Goal: Navigation & Orientation: Find specific page/section

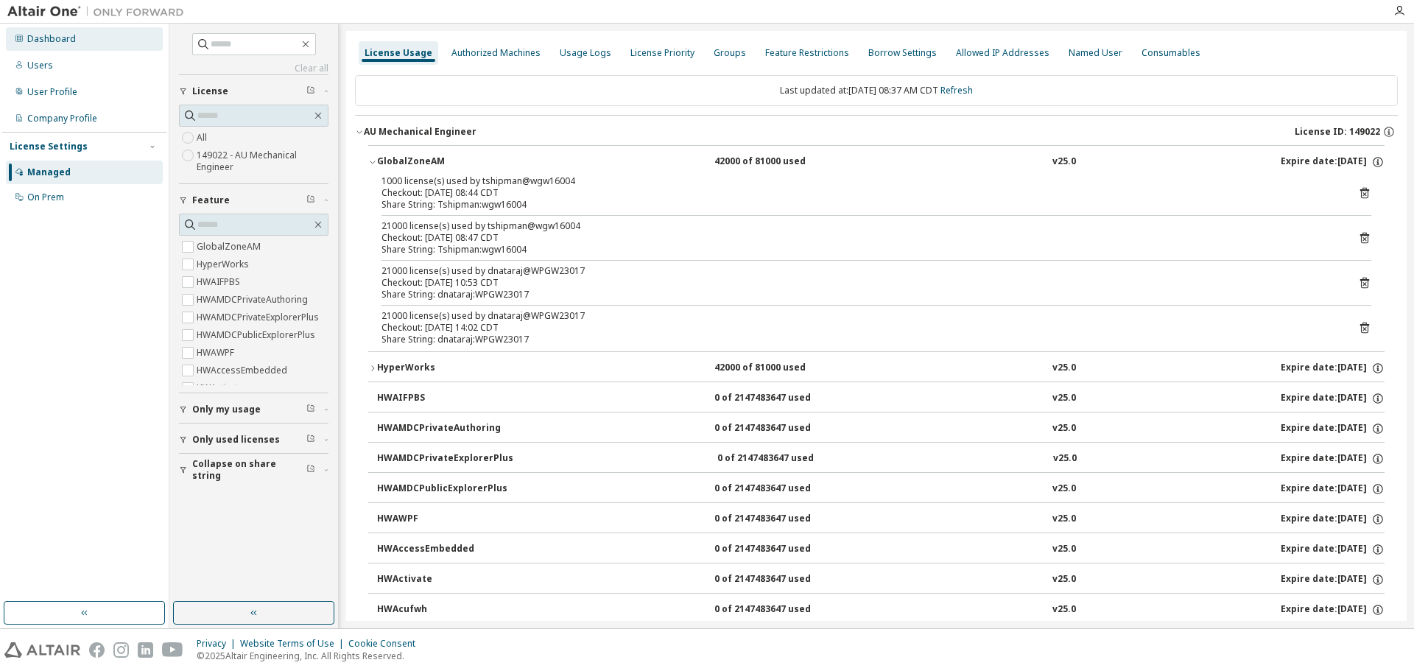
click at [99, 41] on div "Dashboard" at bounding box center [84, 39] width 157 height 24
